Goal: Check status: Check status

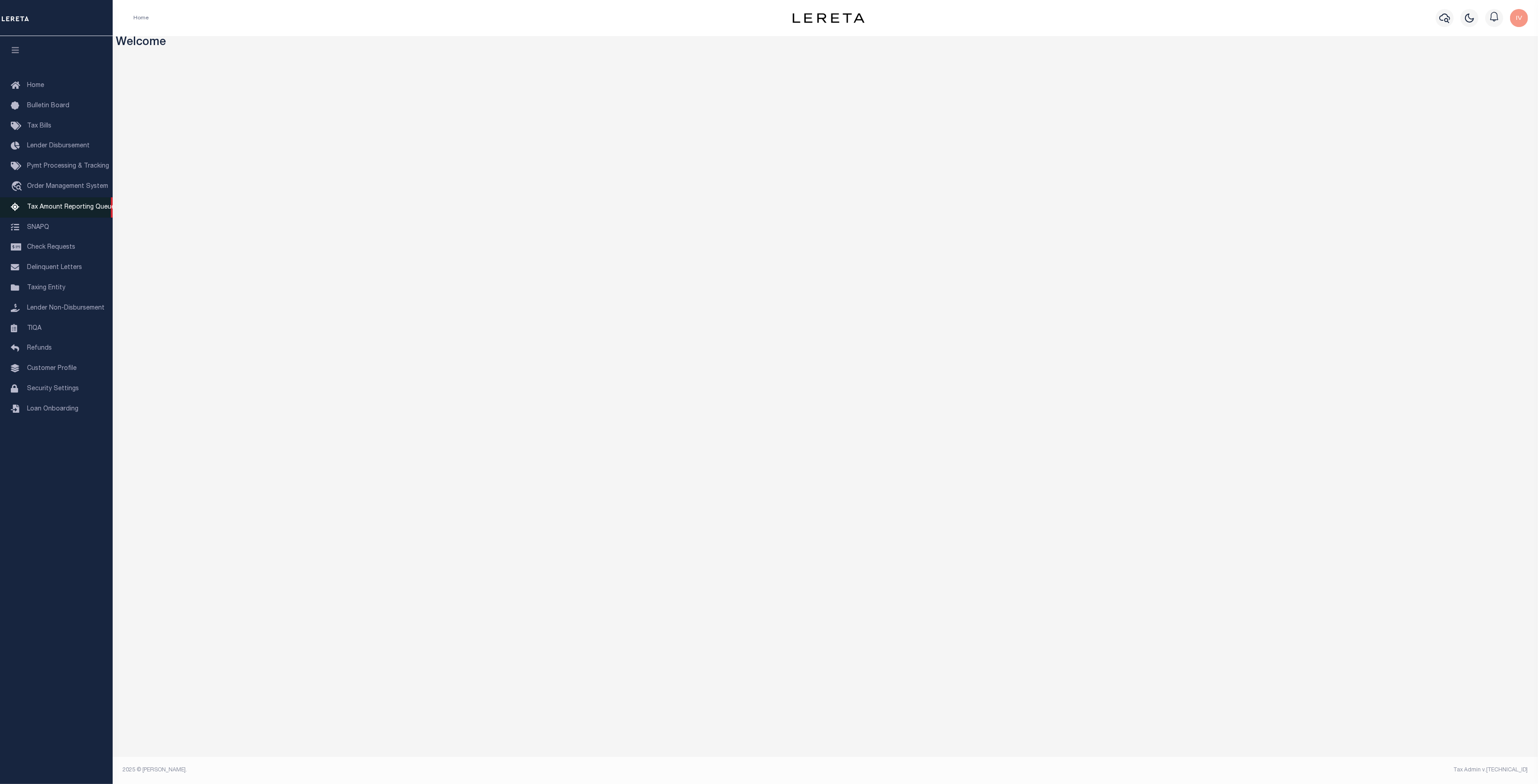
click at [54, 214] on link "Tax Amount Reporting Queue" at bounding box center [56, 207] width 113 height 21
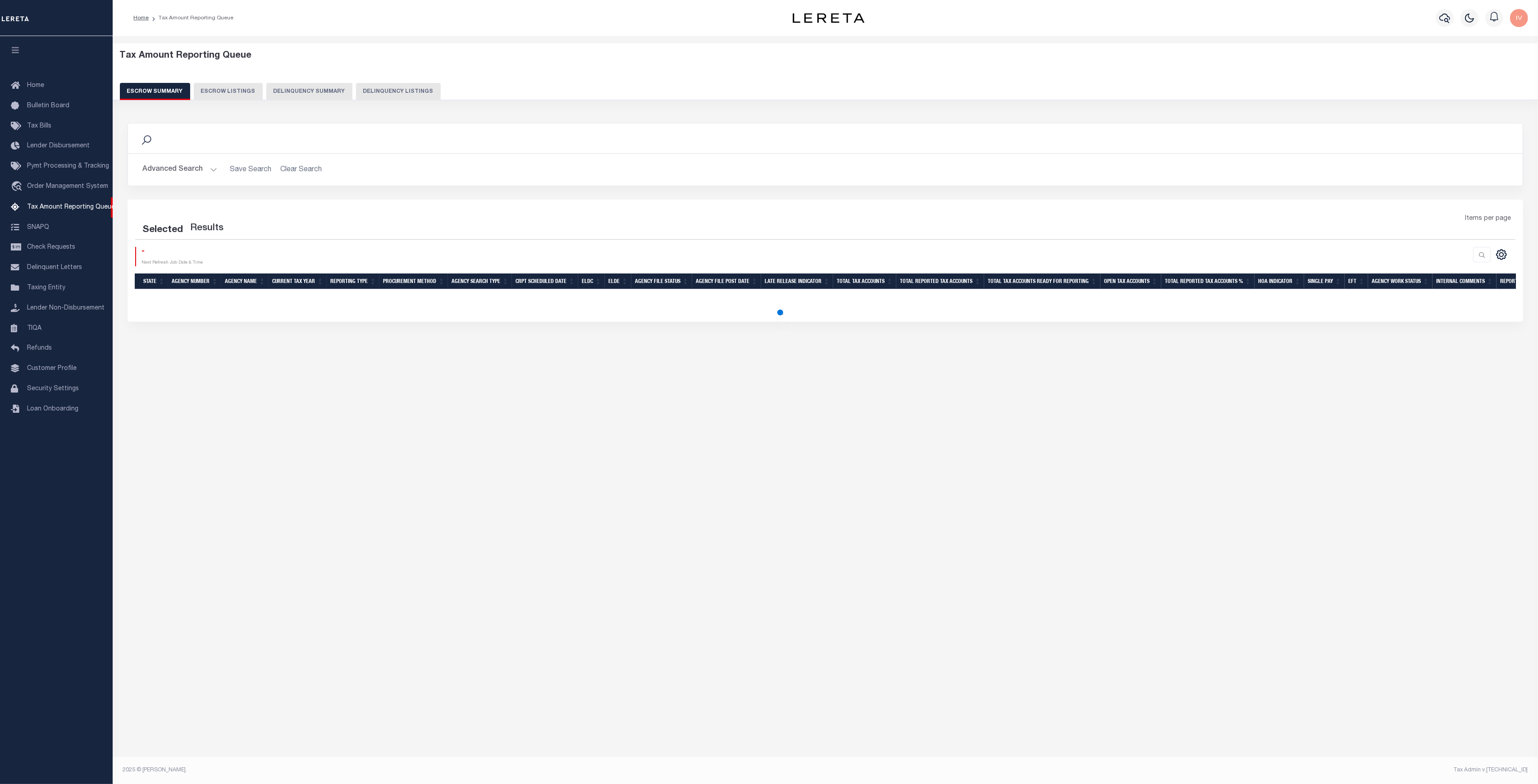
click at [266, 94] on button "Delinquency Summary" at bounding box center [309, 91] width 86 height 17
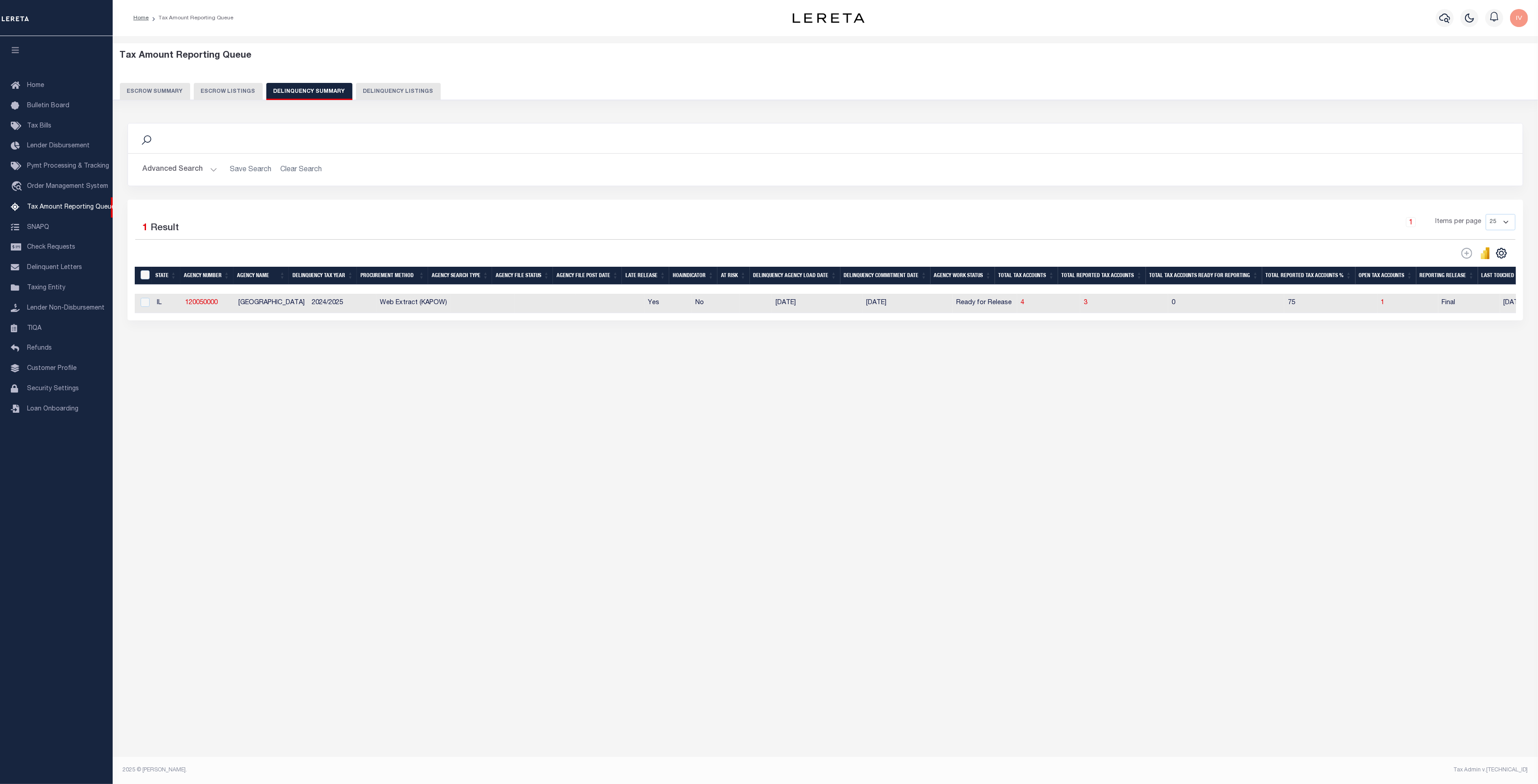
click at [207, 167] on button "Advanced Search" at bounding box center [180, 169] width 75 height 18
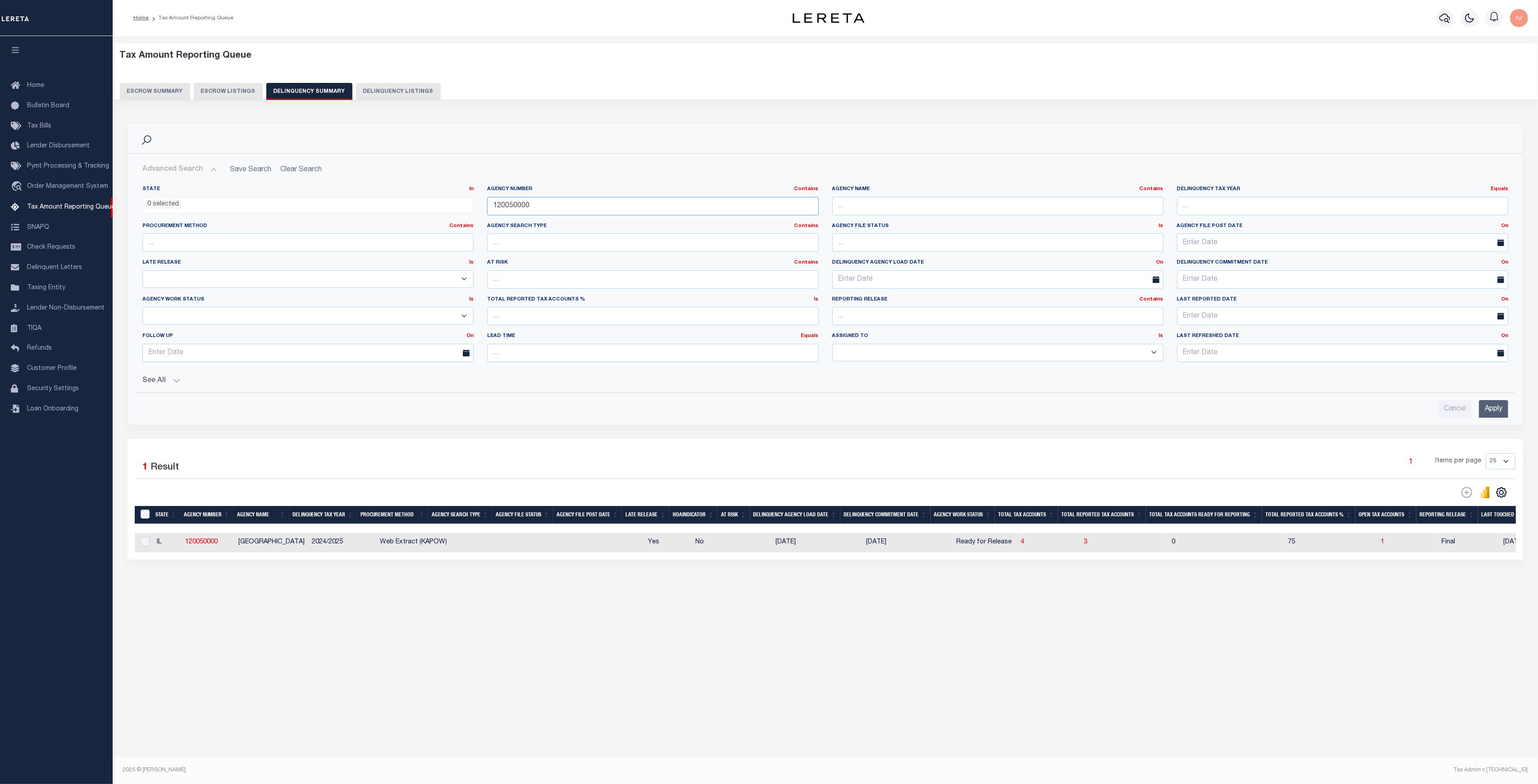
click at [559, 206] on input "120050000" at bounding box center [653, 206] width 331 height 18
type input "030058801"
click at [1498, 400] on input "Apply" at bounding box center [1493, 410] width 29 height 18
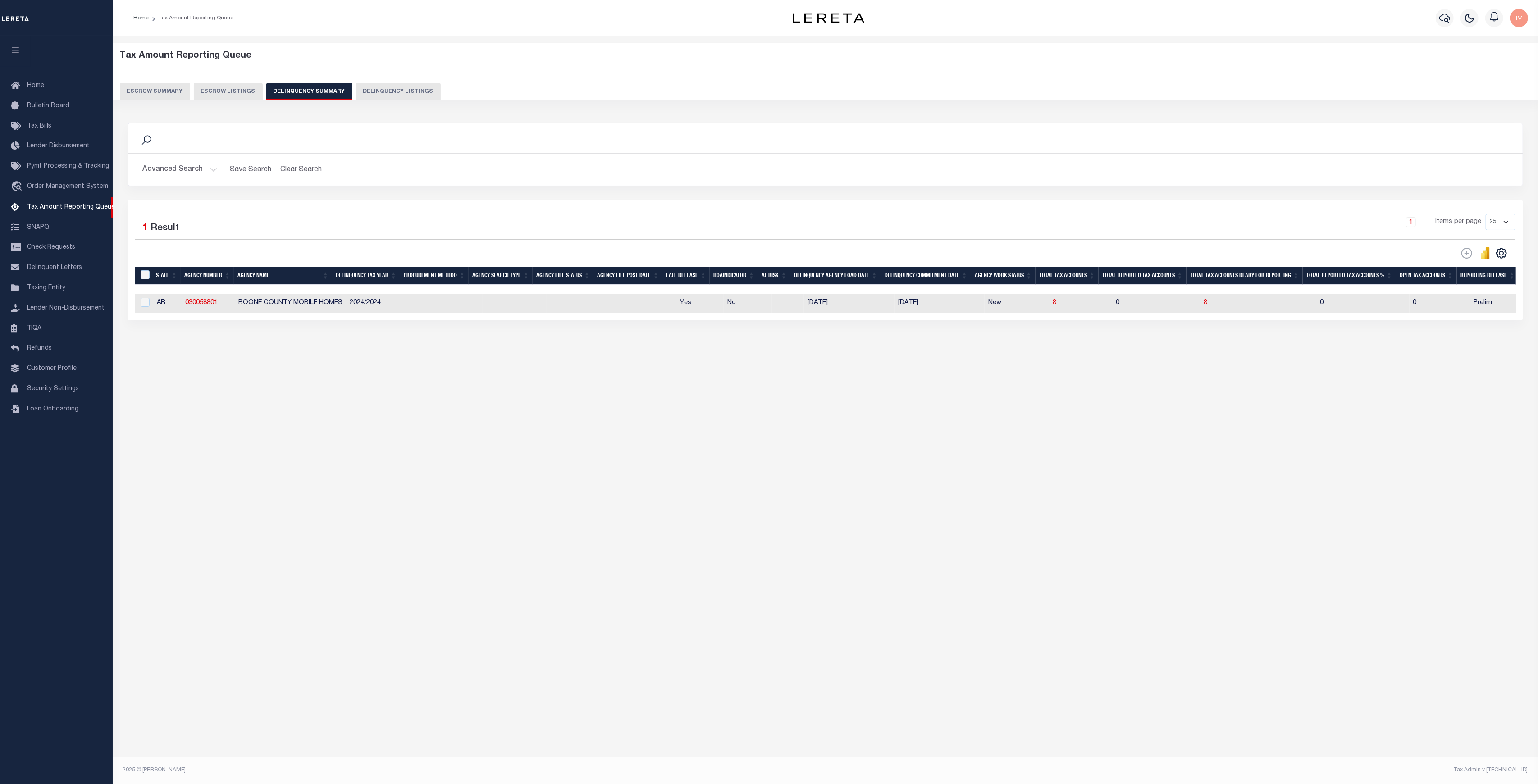
click at [209, 173] on button "Advanced Search" at bounding box center [180, 169] width 75 height 18
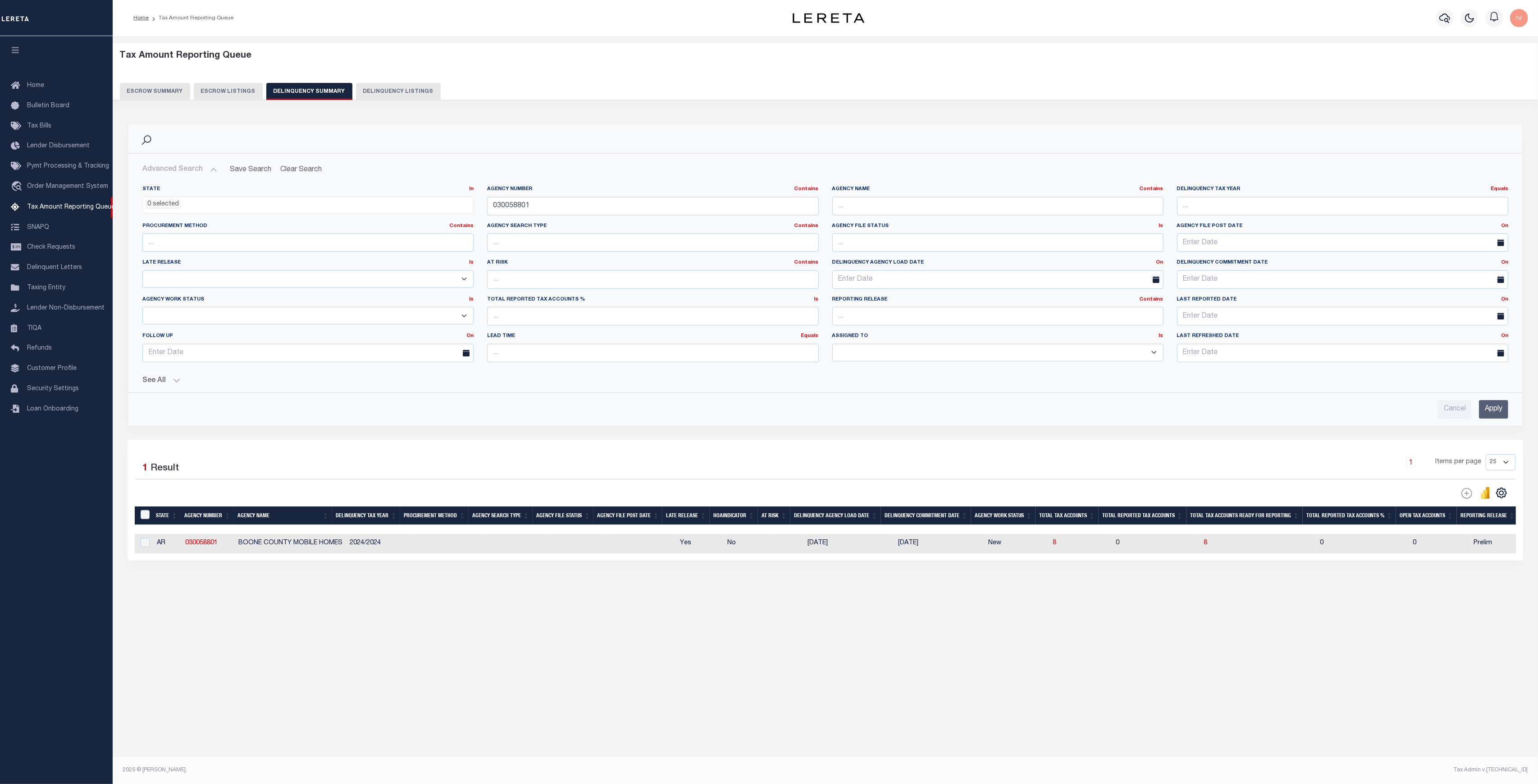
click at [183, 382] on button "See All" at bounding box center [825, 381] width 1366 height 8
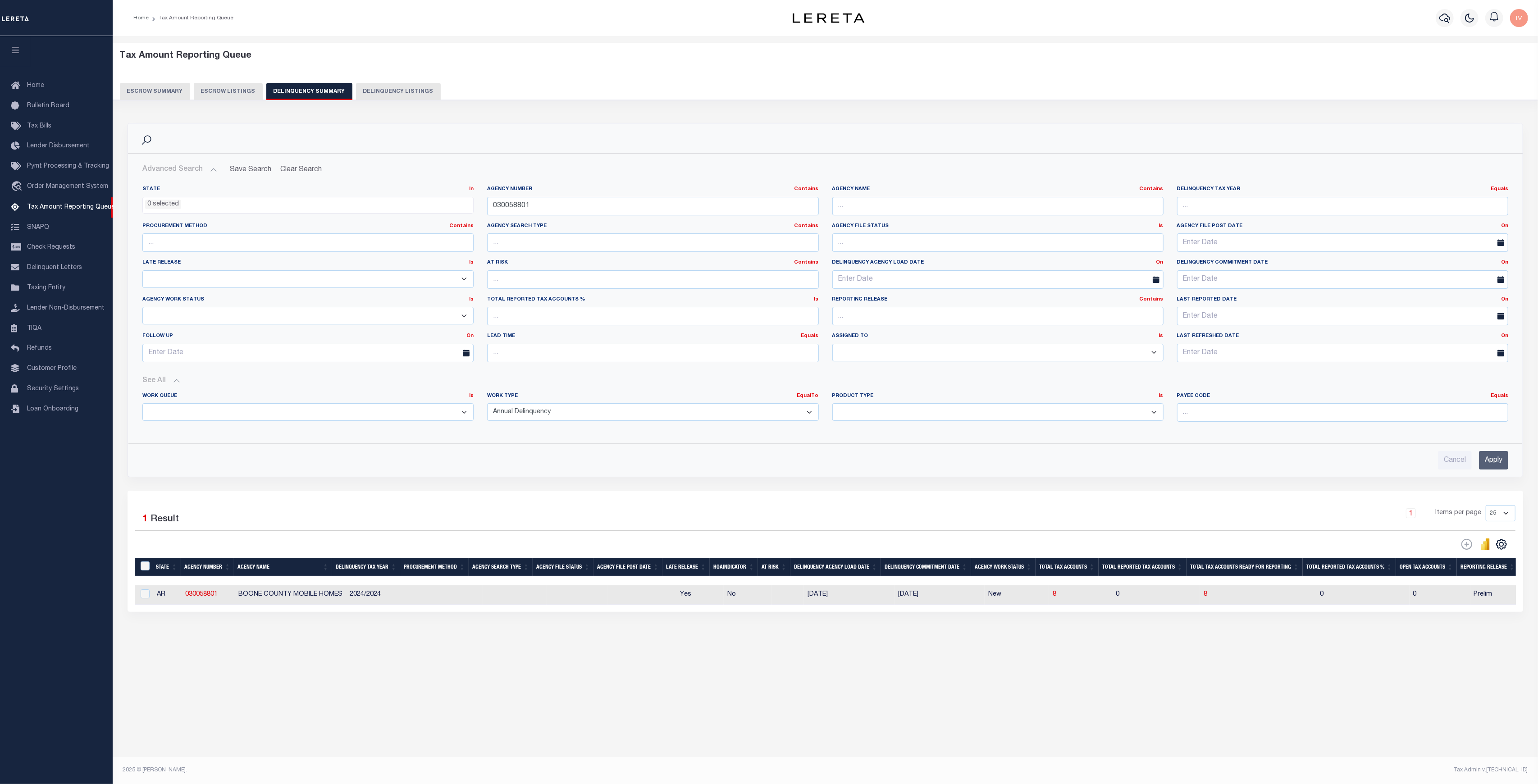
click at [578, 411] on select "Annual Delinquency Back Search Payment Status Check DTRACK" at bounding box center [653, 412] width 331 height 18
select select
click at [487, 403] on select "Annual Delinquency Back Search Payment Status Check DTRACK" at bounding box center [653, 412] width 331 height 18
click at [1505, 460] on input "Apply" at bounding box center [1493, 460] width 29 height 18
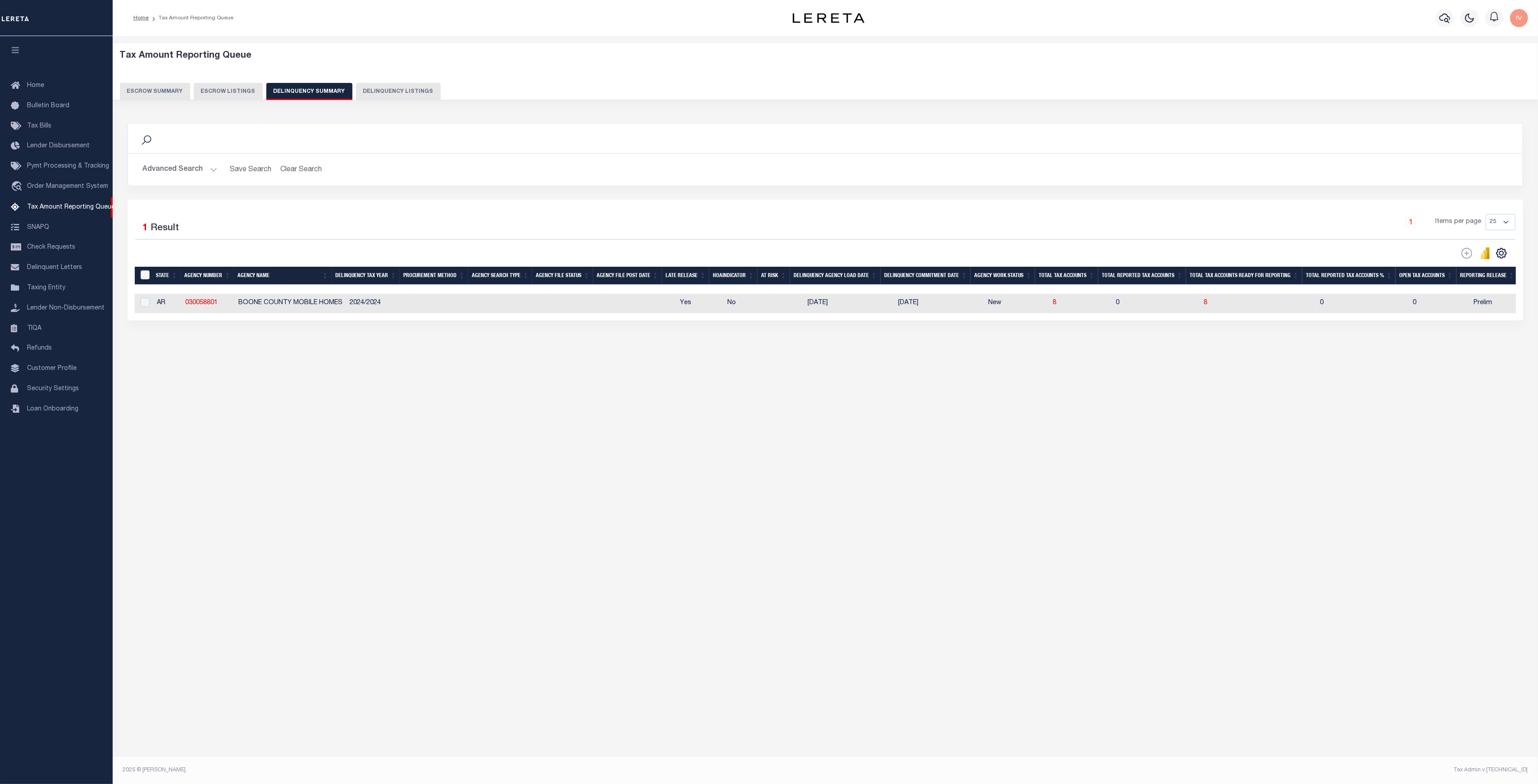
click at [254, 303] on td "BOONE COUNTY MOBILE HOMES" at bounding box center [290, 303] width 111 height 19
checkbox input "true"
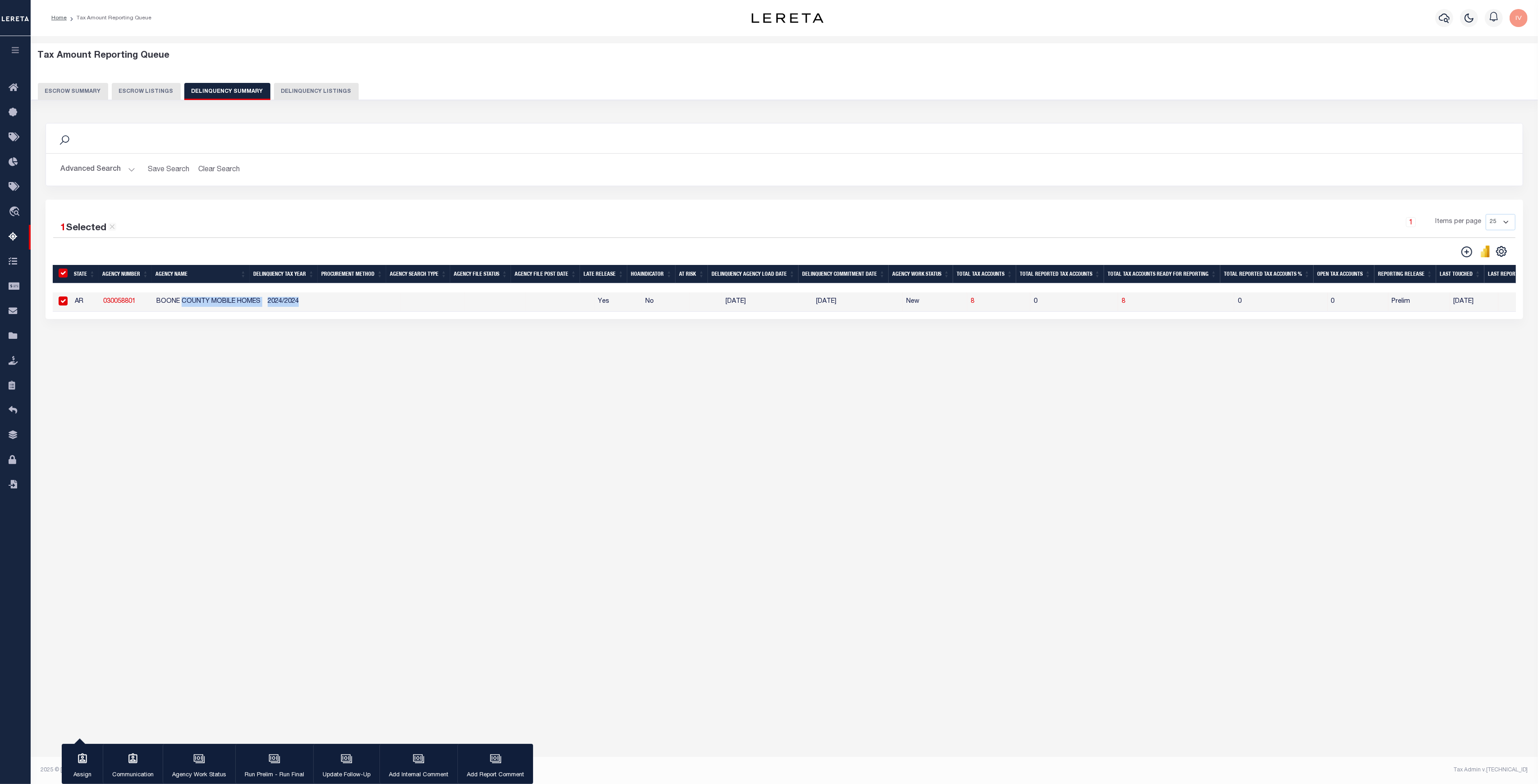
drag, startPoint x: 254, startPoint y: 303, endPoint x: 451, endPoint y: 304, distance: 197.0
click at [451, 304] on tr "AR 030058801 BOONE COUNTY MOBILE HOMES 2024/2024 Yes No 09/11/2025 12/01/2025 N…" at bounding box center [1019, 301] width 1932 height 19
click at [971, 304] on span "8" at bounding box center [972, 301] width 4 height 6
select select "100"
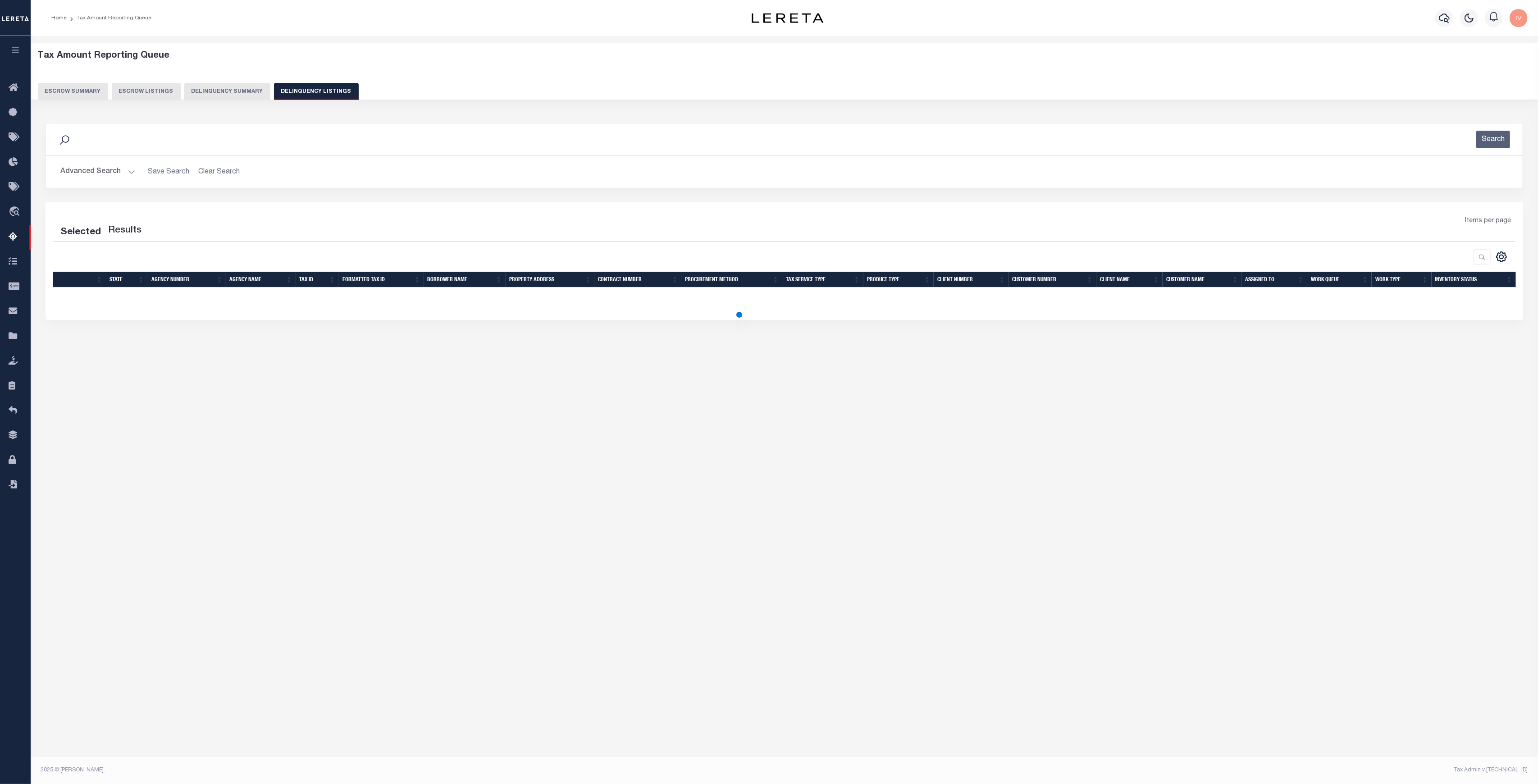
select select "100"
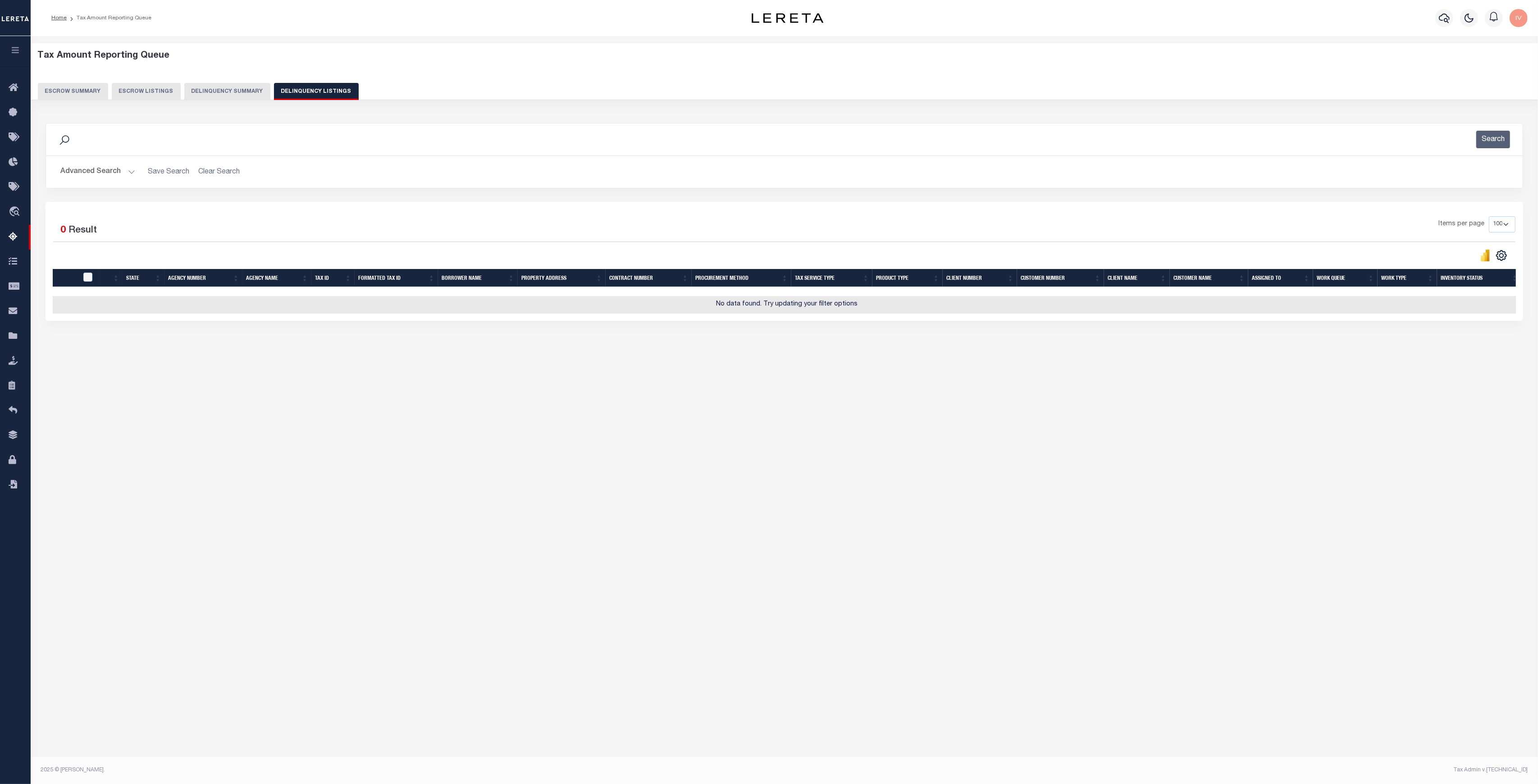
click at [233, 95] on button "Delinquency Summary" at bounding box center [227, 91] width 86 height 17
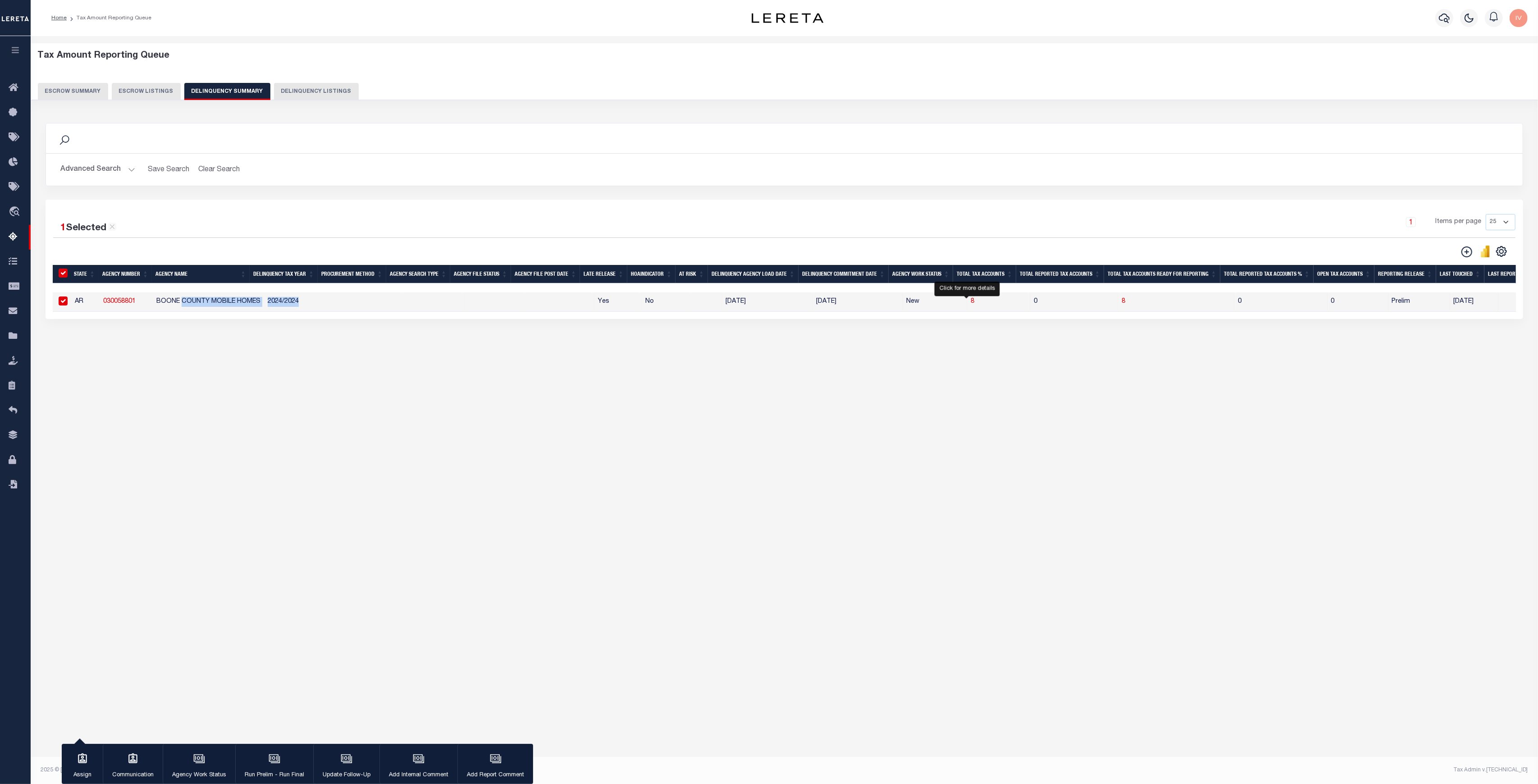
click at [971, 301] on span "8" at bounding box center [972, 301] width 4 height 6
select select "100"
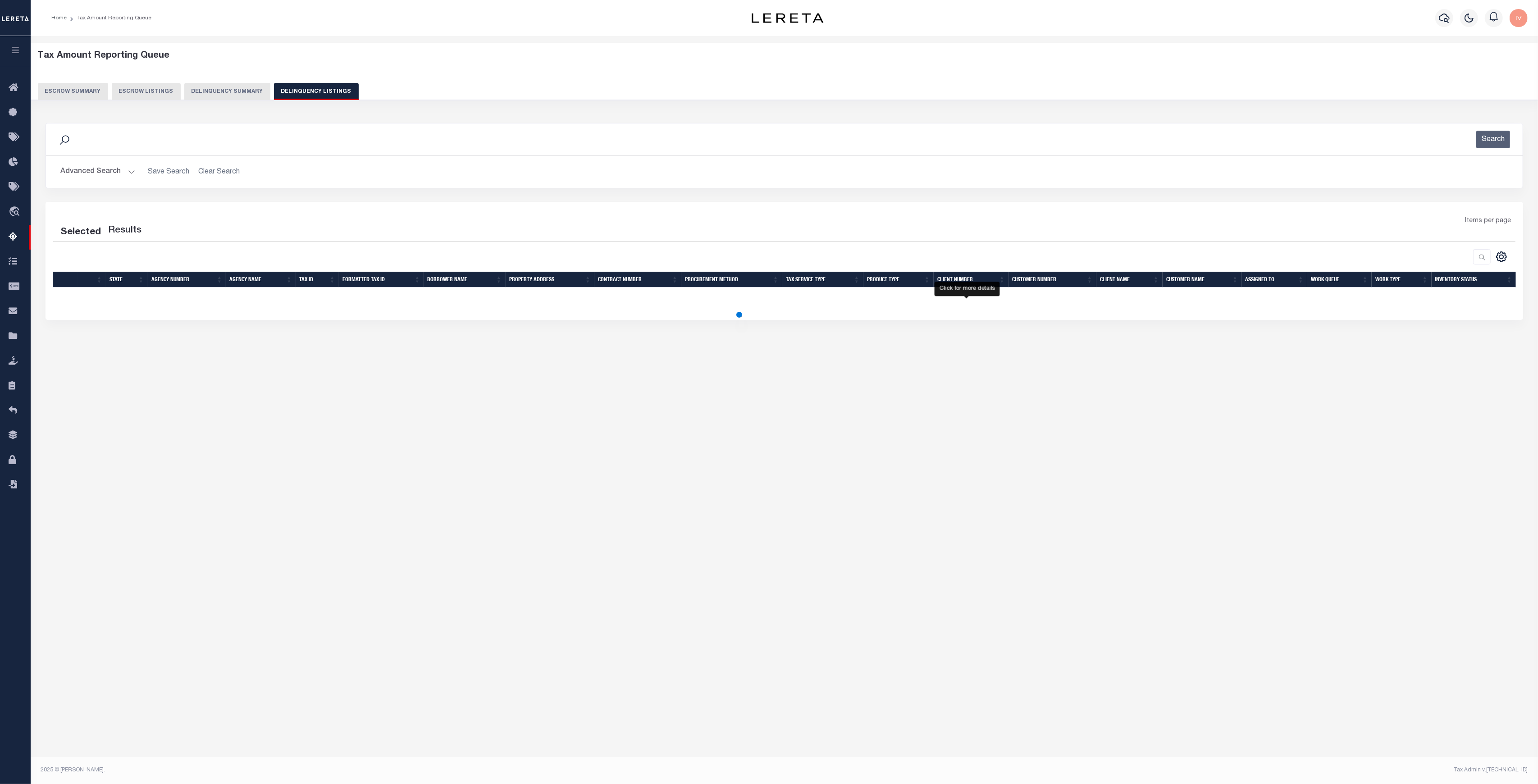
select select "100"
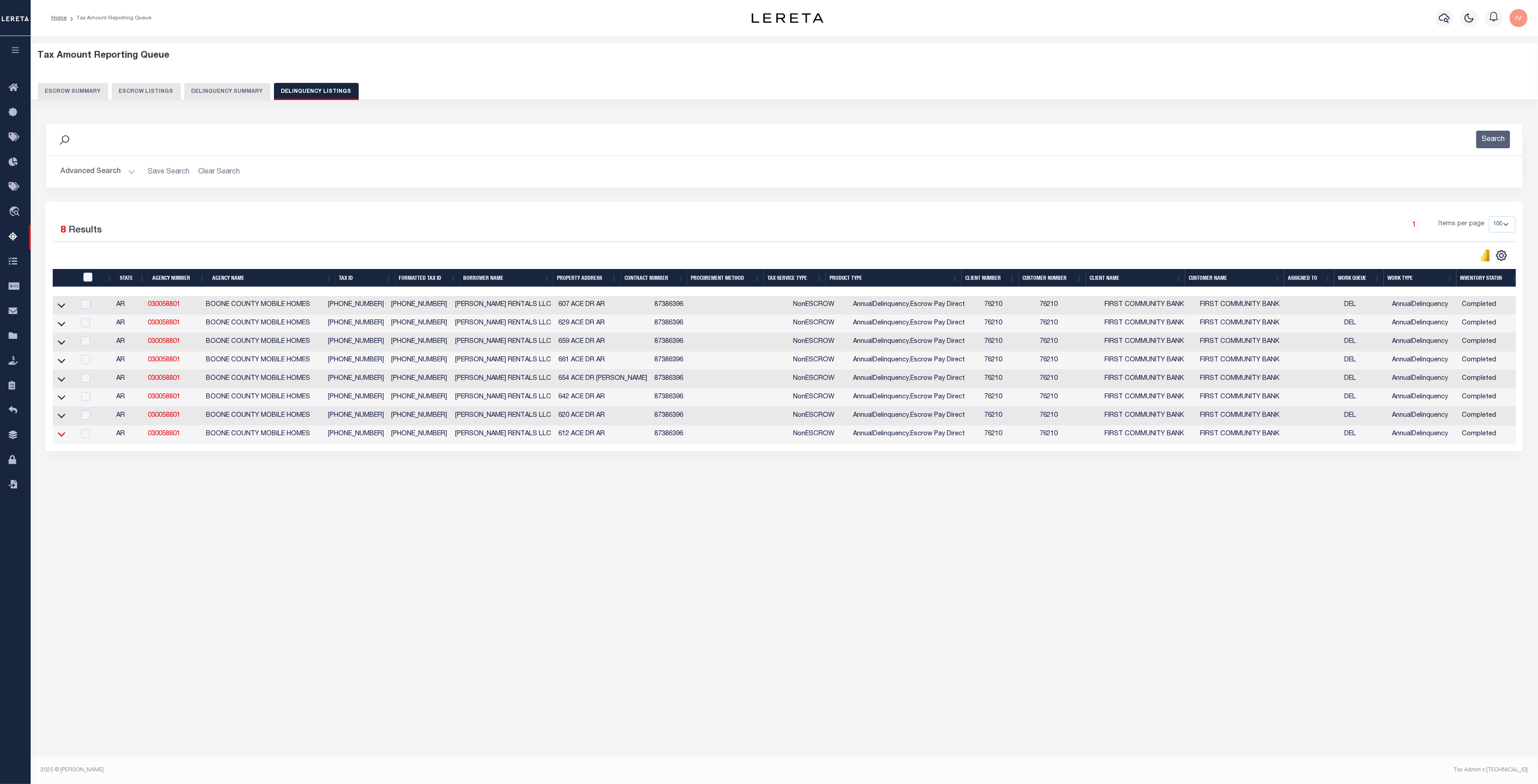
click at [61, 436] on icon at bounding box center [62, 434] width 8 height 9
click at [59, 412] on td at bounding box center [64, 416] width 23 height 18
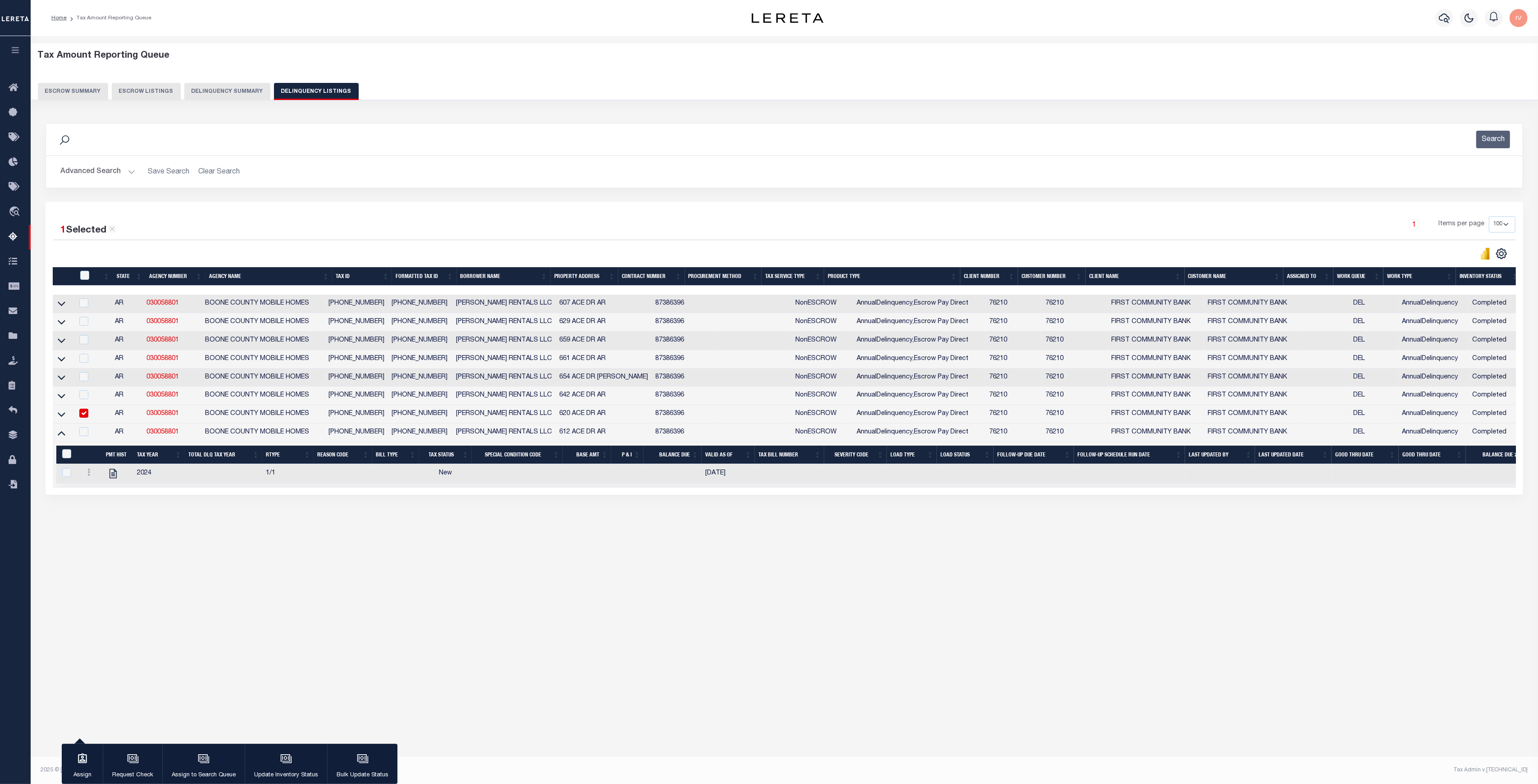
checkbox input "true"
click at [61, 416] on icon at bounding box center [62, 414] width 8 height 9
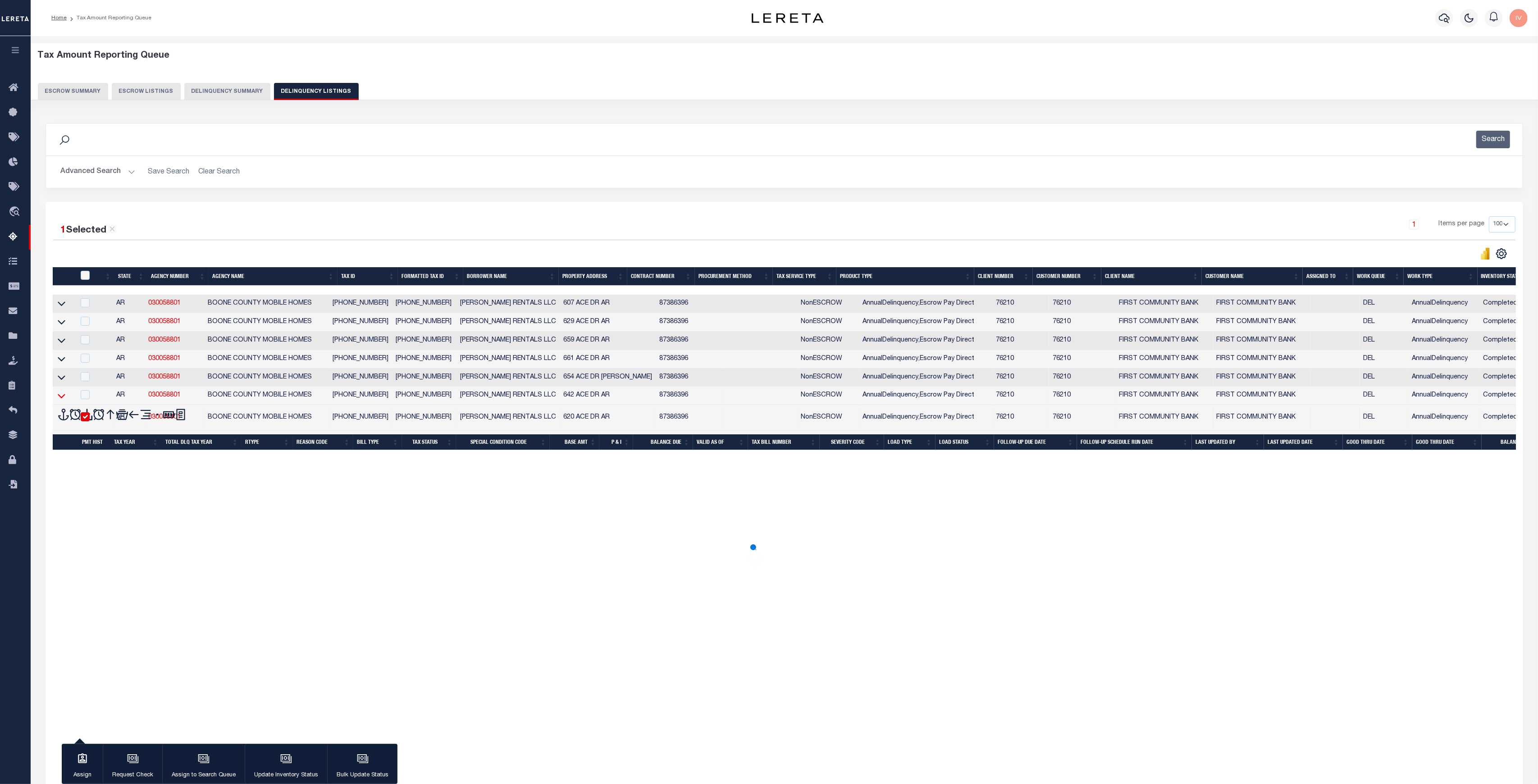
click at [61, 398] on icon at bounding box center [62, 396] width 8 height 9
click at [62, 380] on icon at bounding box center [62, 378] width 8 height 5
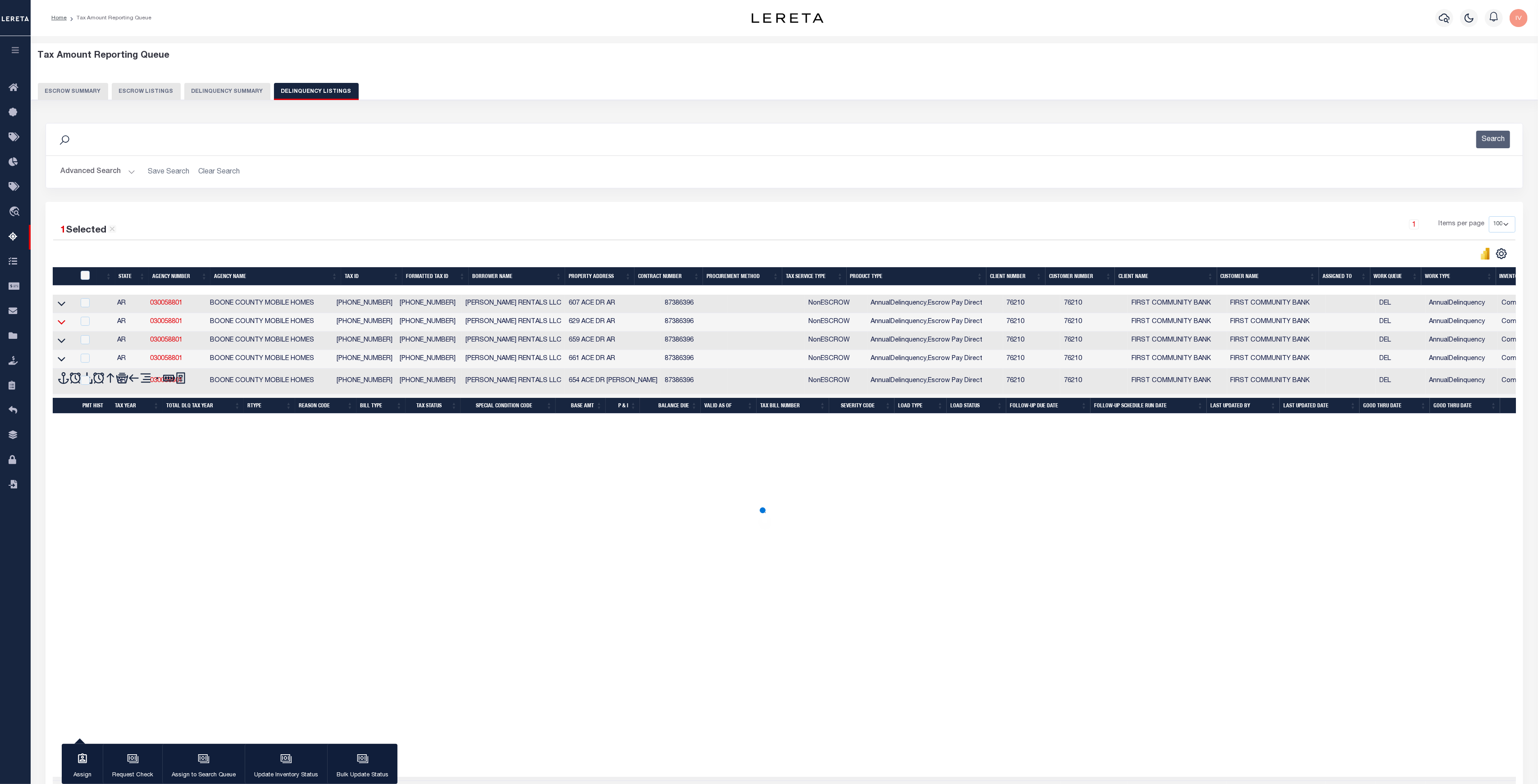
click at [63, 362] on icon at bounding box center [62, 359] width 8 height 5
click at [61, 339] on icon at bounding box center [62, 340] width 8 height 9
click at [63, 324] on icon at bounding box center [62, 322] width 8 height 9
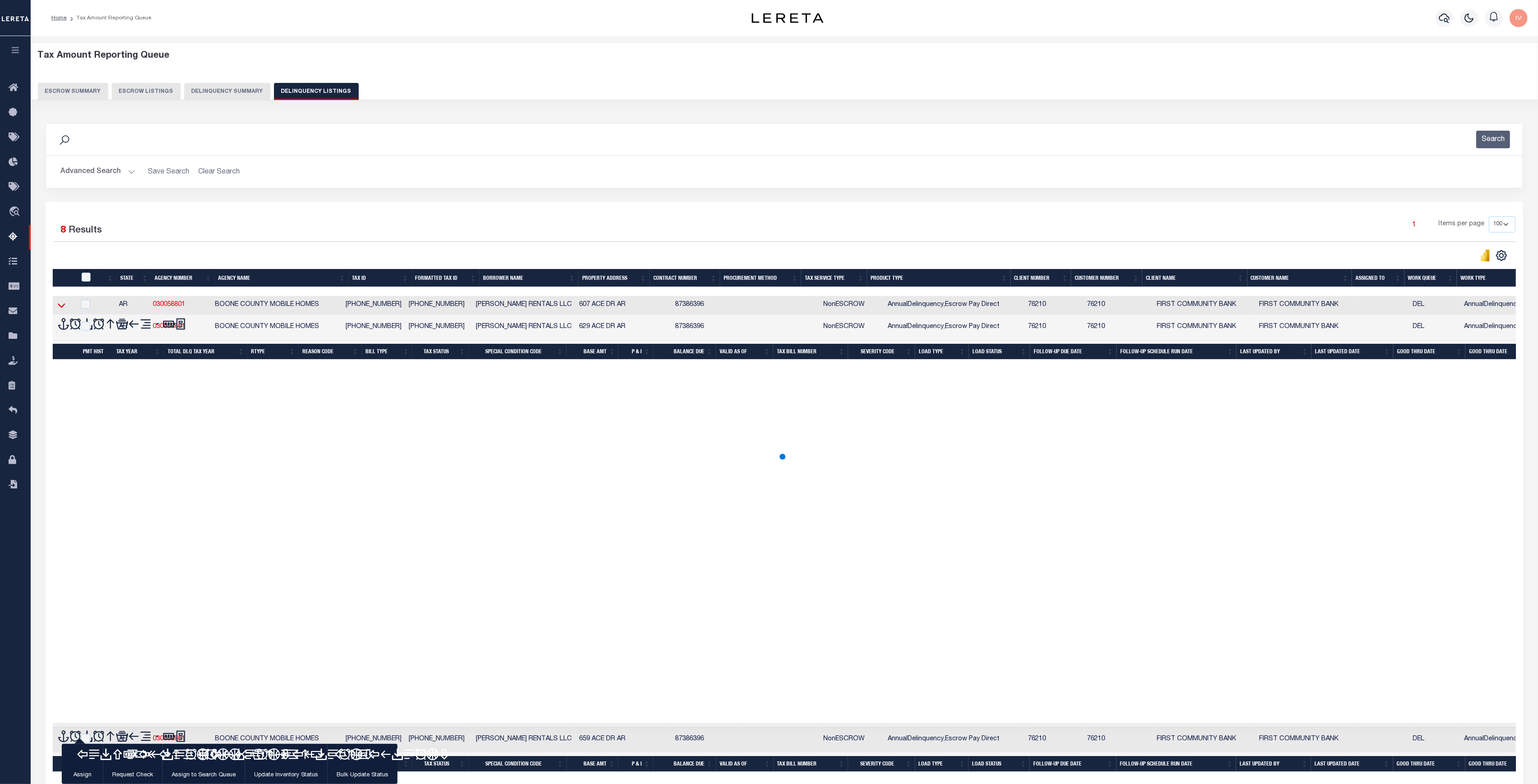
click at [63, 308] on icon at bounding box center [62, 305] width 8 height 9
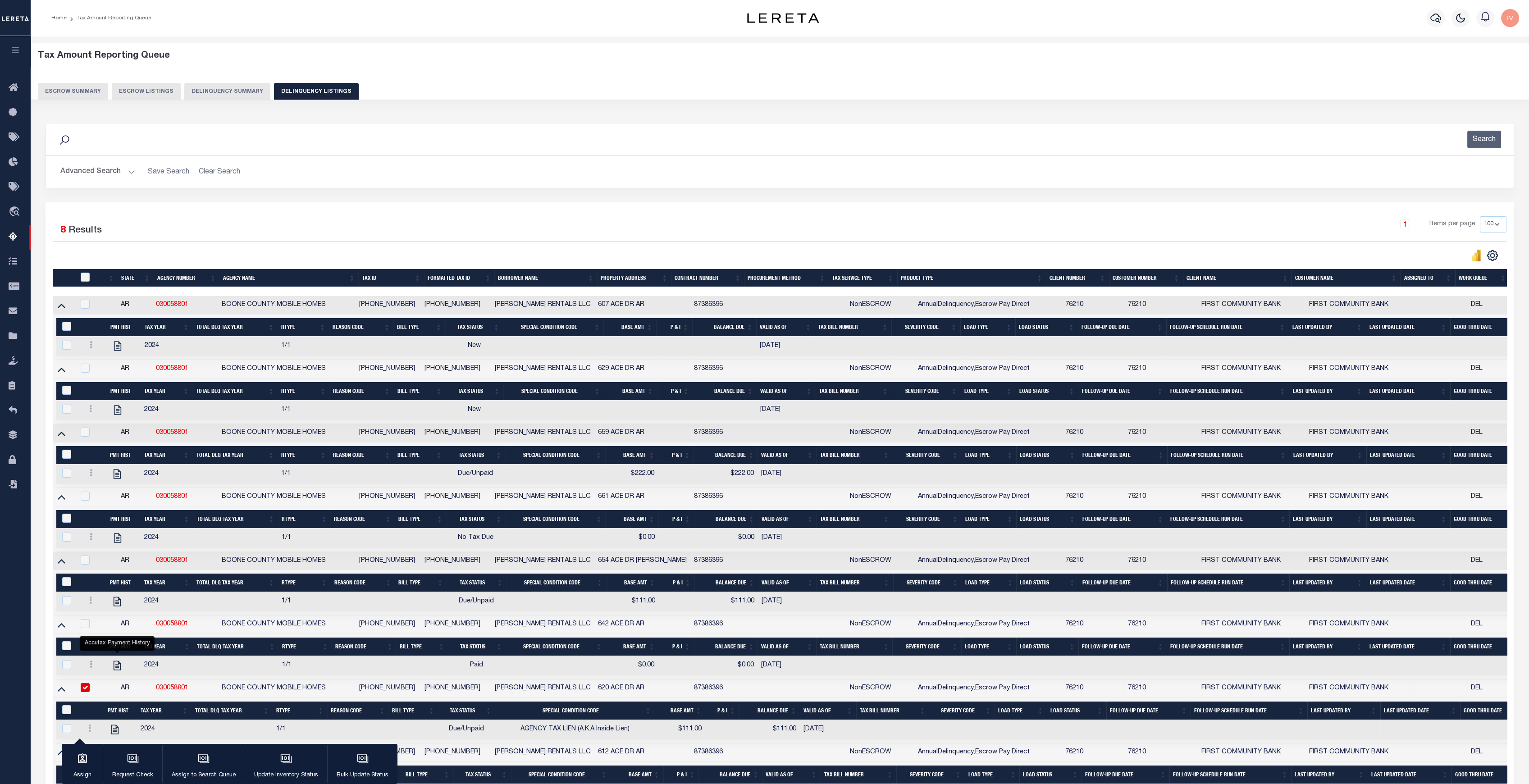
scroll to position [123, 0]
